Goal: Find specific page/section: Find specific page/section

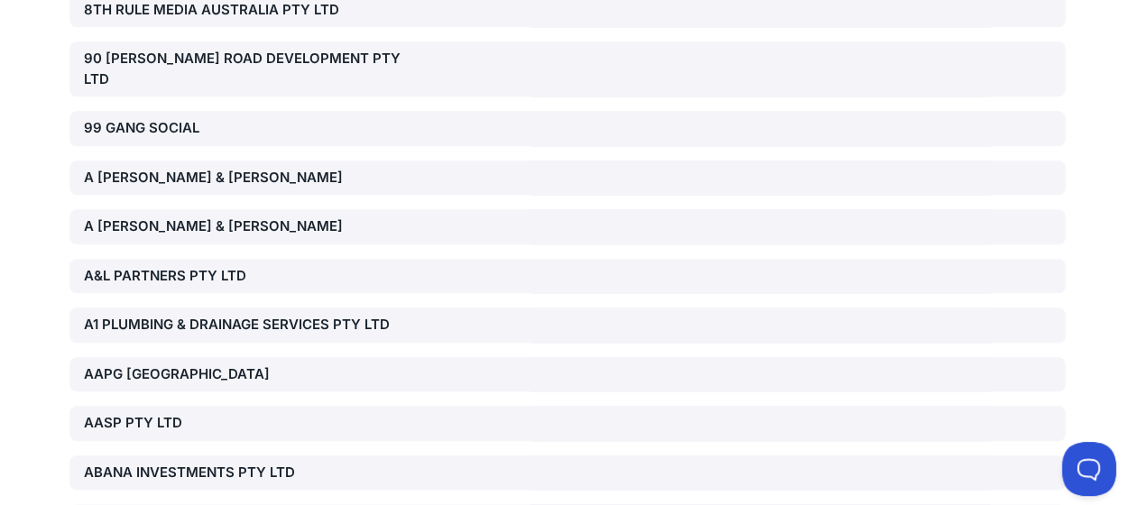
scroll to position [15941, 0]
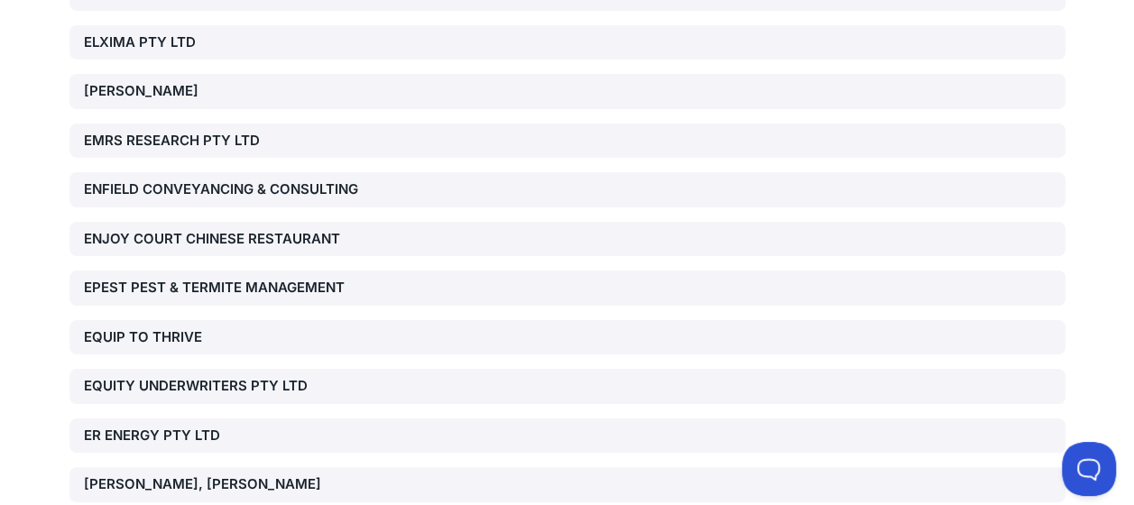
click at [188, 426] on div "ER ENERGY PTY LTD" at bounding box center [243, 436] width 318 height 21
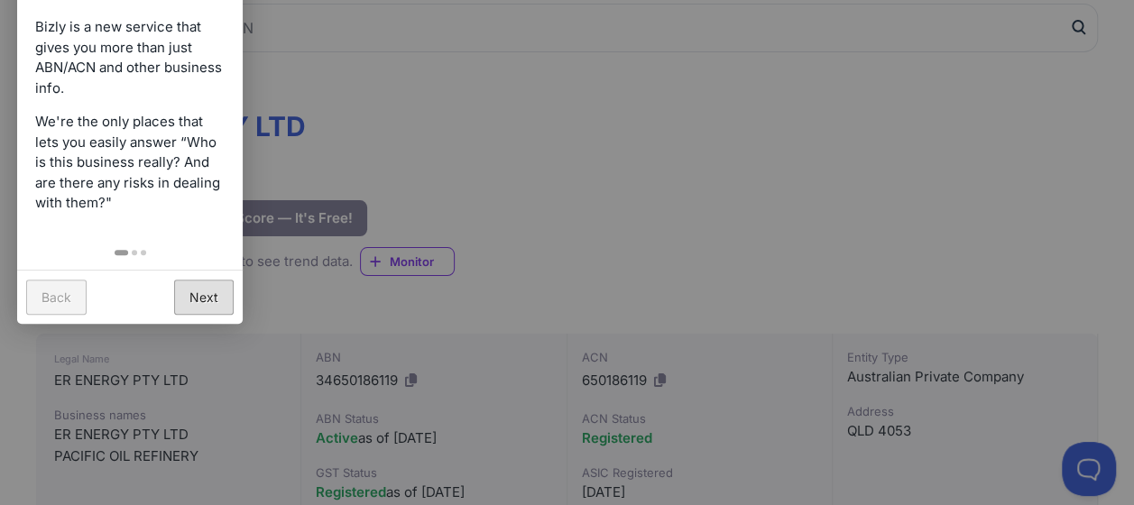
click at [193, 298] on link "Next" at bounding box center [204, 297] width 60 height 35
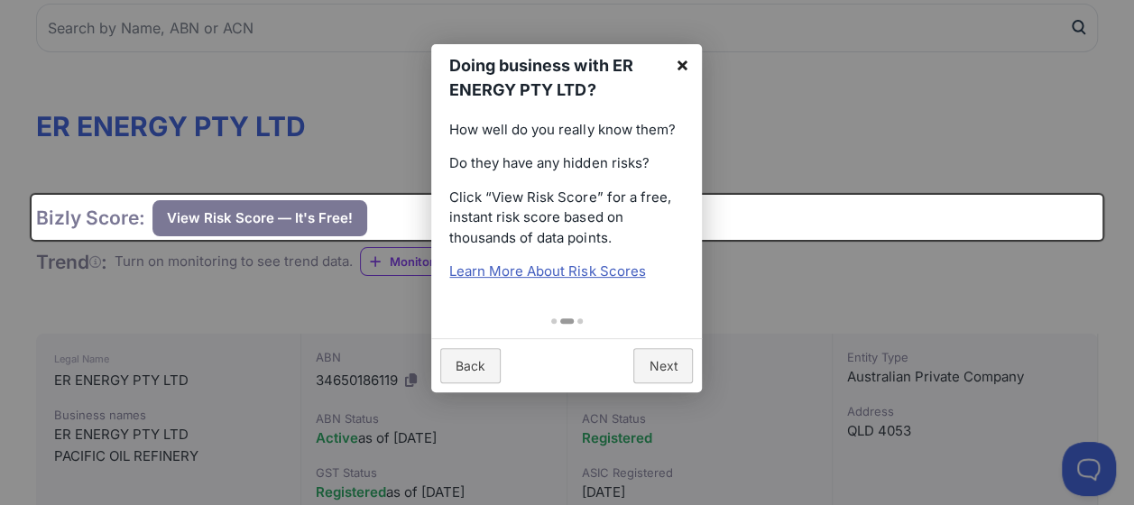
click at [685, 62] on link "×" at bounding box center [681, 64] width 41 height 41
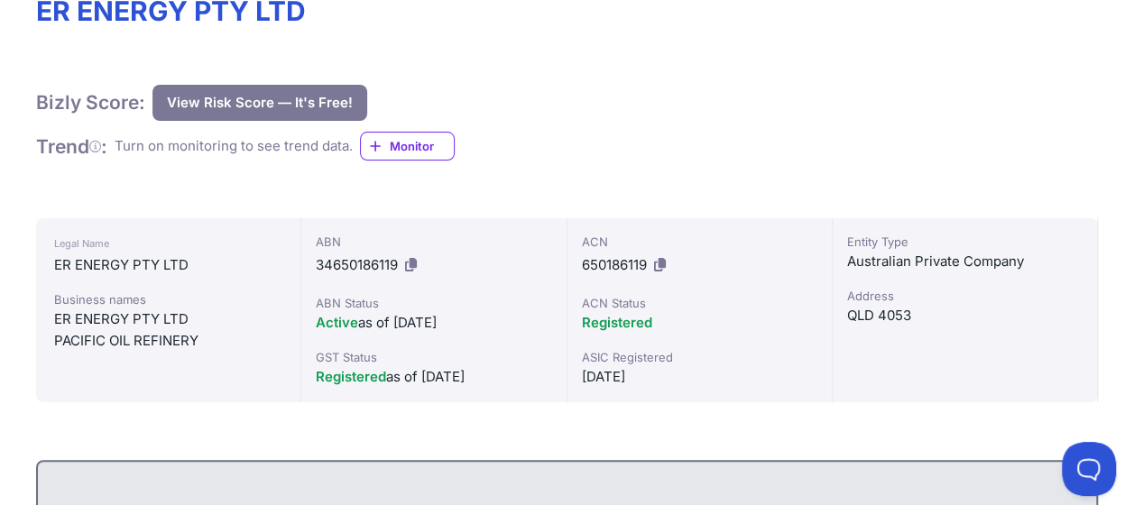
scroll to position [271, 0]
